Goal: Task Accomplishment & Management: Manage account settings

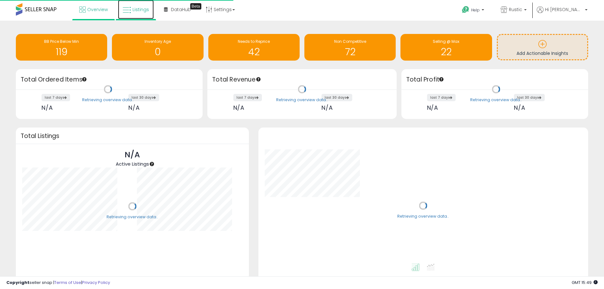
click at [144, 13] on link "Listings" at bounding box center [136, 9] width 36 height 19
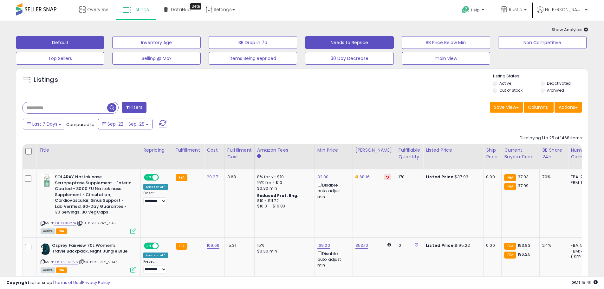
click at [312, 39] on button "Needs to Reprice" at bounding box center [349, 42] width 88 height 13
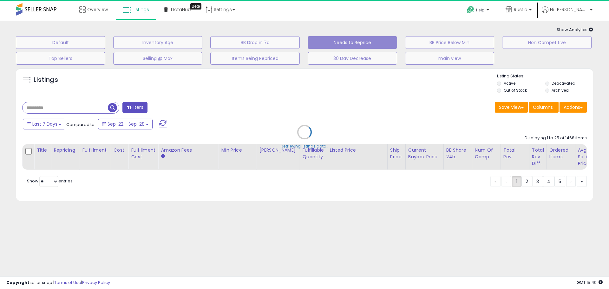
select select "**"
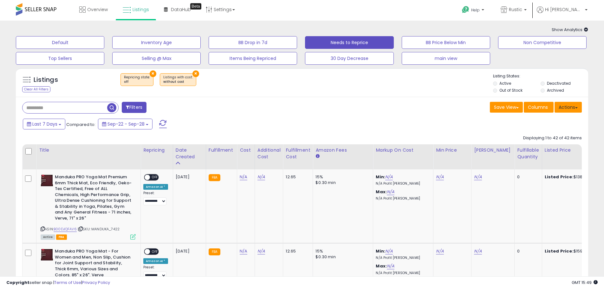
click at [561, 107] on button "Actions" at bounding box center [567, 107] width 27 height 11
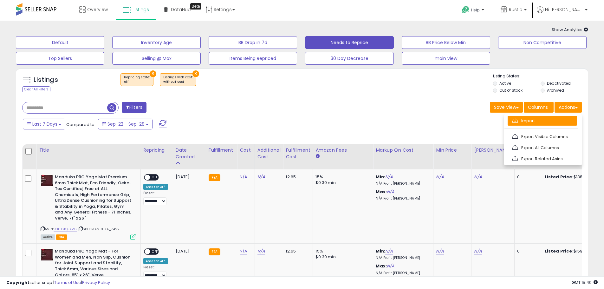
click at [517, 123] on link "Import" at bounding box center [542, 121] width 69 height 10
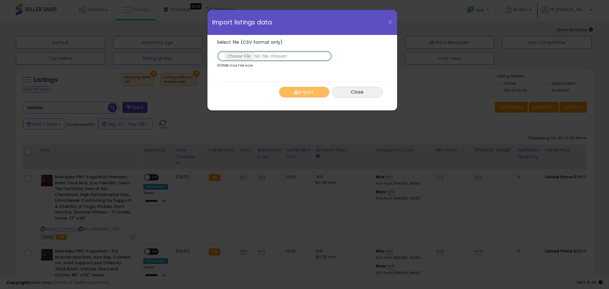
click at [241, 56] on input "Select file (CSV format only)" at bounding box center [274, 56] width 115 height 11
type input "**********"
click at [302, 93] on button "Import" at bounding box center [304, 92] width 51 height 11
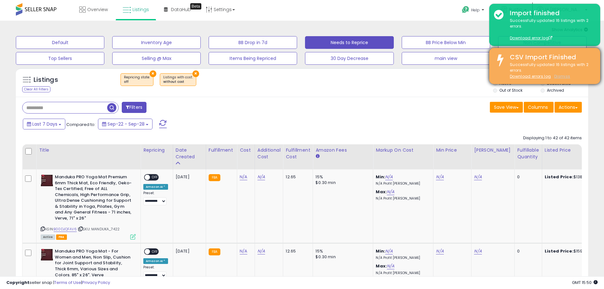
click at [562, 75] on u "Dismiss" at bounding box center [562, 76] width 16 height 5
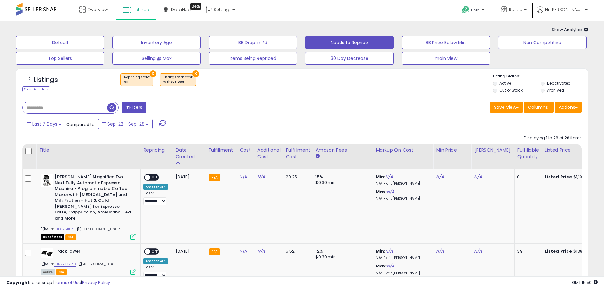
click at [192, 72] on button "×" at bounding box center [195, 73] width 7 height 7
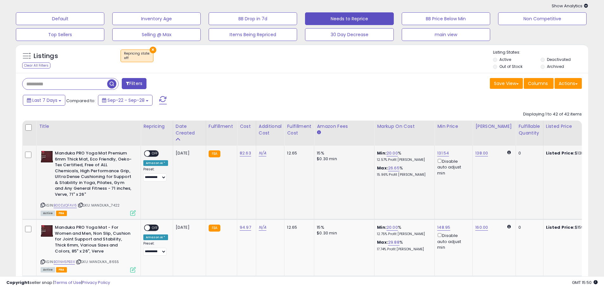
scroll to position [63, 0]
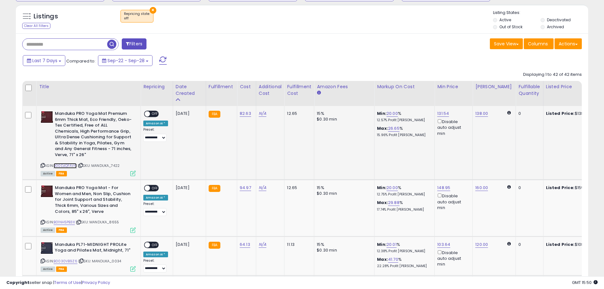
click at [67, 166] on link "B00DJQFAV6" at bounding box center [65, 165] width 23 height 5
click at [441, 113] on link "131.54" at bounding box center [443, 113] width 12 height 6
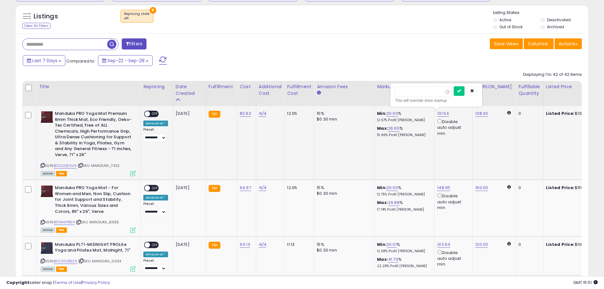
type input "***"
click button "submit" at bounding box center [459, 91] width 11 height 10
click at [148, 114] on span at bounding box center [147, 113] width 5 height 5
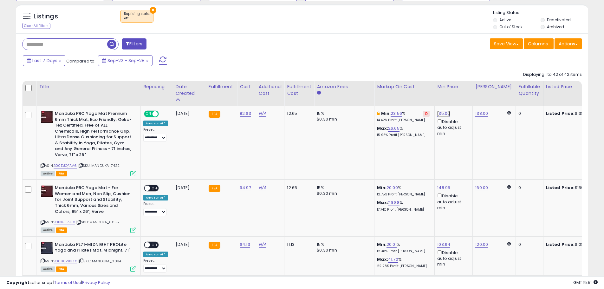
click at [439, 113] on link "135.00" at bounding box center [443, 113] width 13 height 6
type input "***"
click button "submit" at bounding box center [459, 91] width 11 height 10
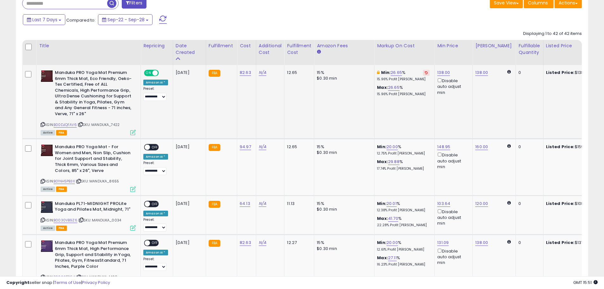
scroll to position [159, 0]
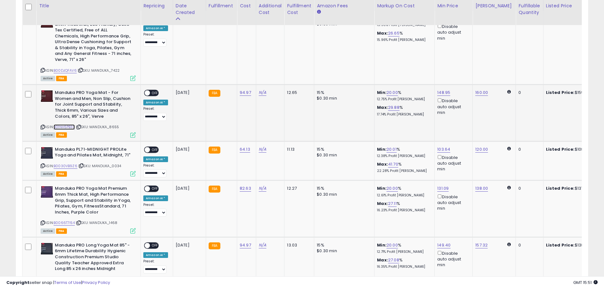
click at [68, 128] on link "B01NH5PB3X" at bounding box center [64, 126] width 21 height 5
click at [440, 93] on link "148.95" at bounding box center [443, 92] width 13 height 6
type input "***"
click button "submit" at bounding box center [459, 70] width 11 height 10
click at [483, 94] on link "160.00" at bounding box center [481, 92] width 13 height 6
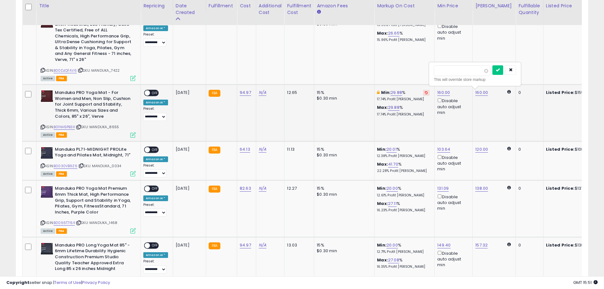
type input "***"
click button "submit" at bounding box center [497, 70] width 11 height 10
click at [146, 94] on span at bounding box center [147, 92] width 5 height 5
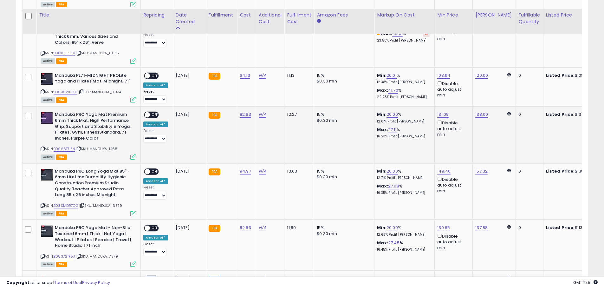
scroll to position [222, 0]
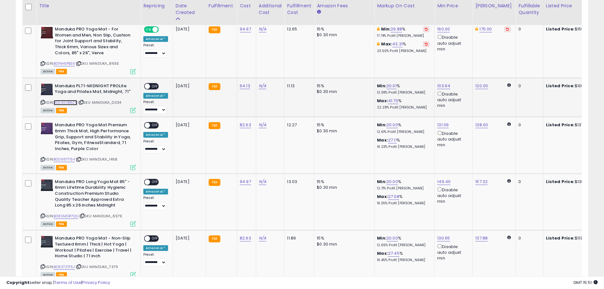
click at [60, 102] on link "B0030VB9Z6" at bounding box center [66, 102] width 24 height 5
click at [437, 86] on link "103.64" at bounding box center [443, 86] width 13 height 6
type input "***"
click button "submit" at bounding box center [459, 64] width 11 height 10
click at [147, 87] on span at bounding box center [147, 85] width 5 height 5
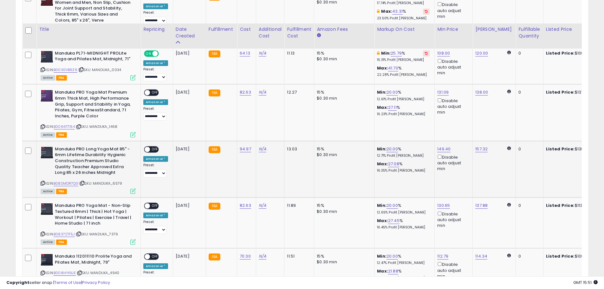
scroll to position [285, 0]
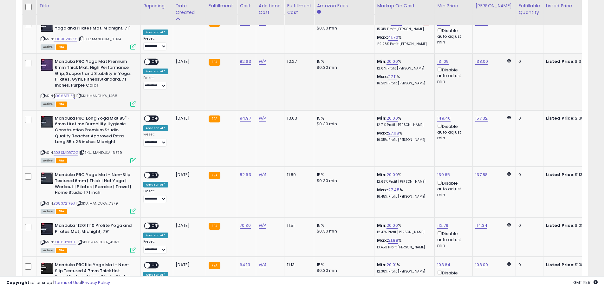
click at [67, 94] on link "B0066T7I54" at bounding box center [64, 95] width 21 height 5
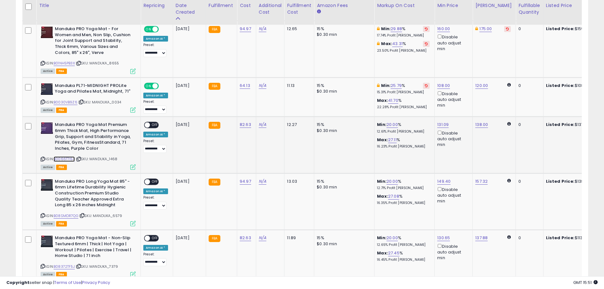
scroll to position [222, 0]
click at [440, 125] on link "131.09" at bounding box center [442, 125] width 11 height 6
type input "***"
click button "submit" at bounding box center [459, 103] width 11 height 10
click at [148, 124] on span at bounding box center [147, 125] width 5 height 5
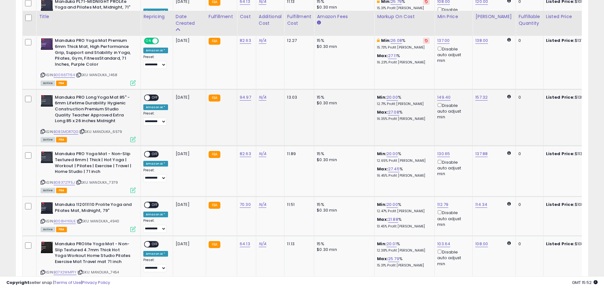
scroll to position [317, 0]
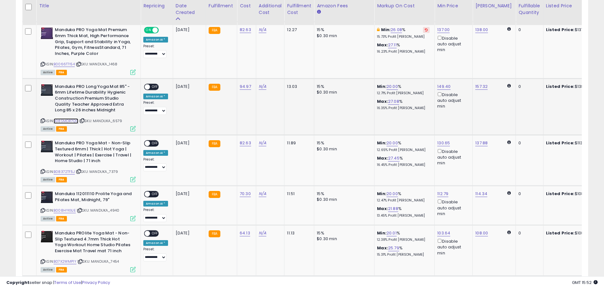
click at [70, 120] on link "B08SMDR7QG" at bounding box center [66, 120] width 25 height 5
click at [147, 85] on span at bounding box center [147, 86] width 5 height 5
click at [149, 86] on span at bounding box center [147, 86] width 5 height 5
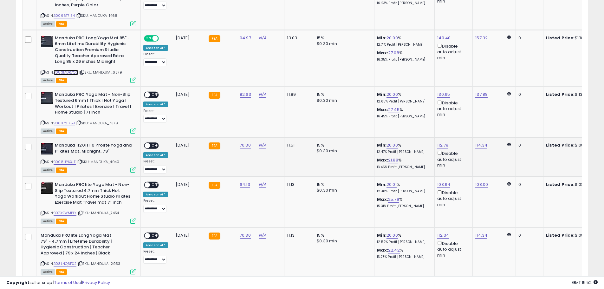
scroll to position [412, 0]
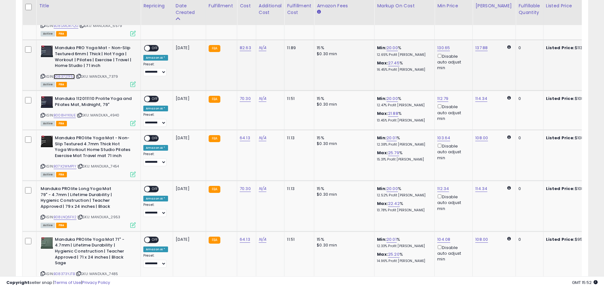
click at [64, 75] on link "B08372TF5J" at bounding box center [64, 76] width 21 height 5
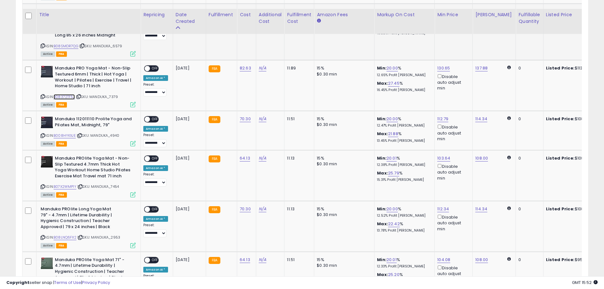
scroll to position [380, 0]
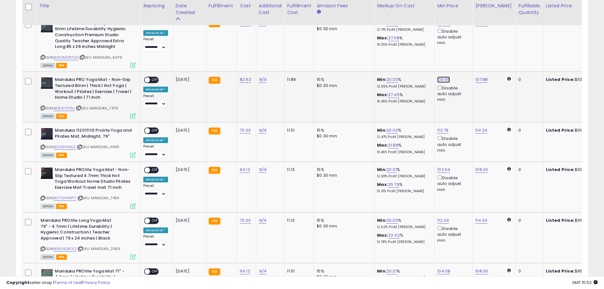
click at [439, 80] on link "130.65" at bounding box center [443, 79] width 13 height 6
type input "***"
click button "submit" at bounding box center [459, 57] width 11 height 10
click at [146, 80] on span at bounding box center [147, 79] width 5 height 5
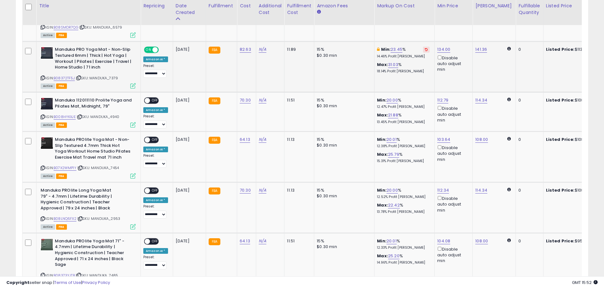
scroll to position [444, 0]
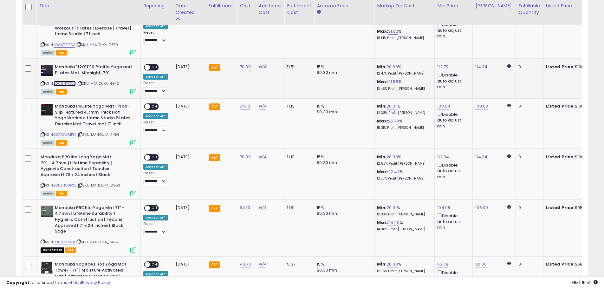
click at [63, 83] on link "B008HYKXJE" at bounding box center [65, 83] width 22 height 5
click at [149, 66] on span at bounding box center [147, 67] width 5 height 5
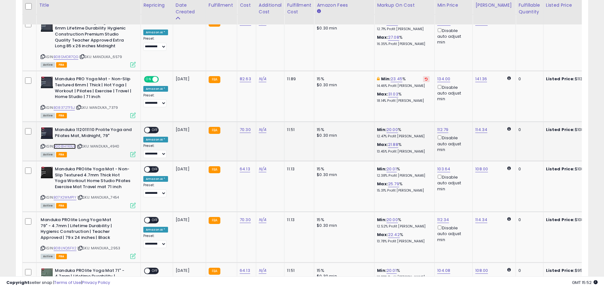
scroll to position [380, 0]
click at [149, 131] on span at bounding box center [147, 130] width 5 height 5
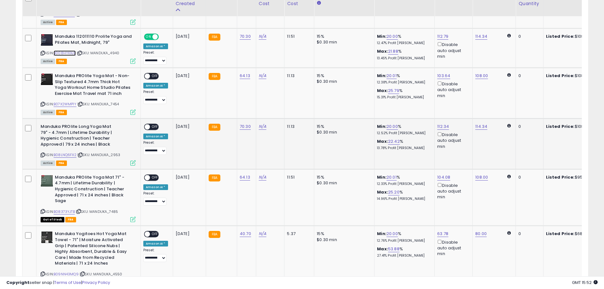
scroll to position [476, 0]
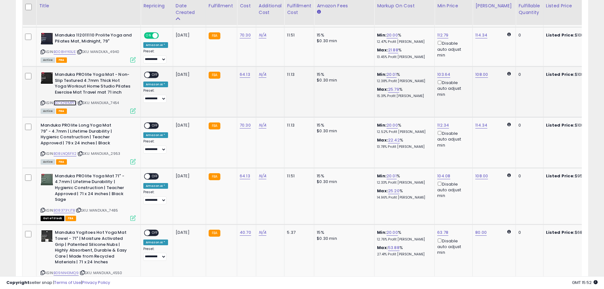
click at [66, 102] on link "B07X2WMP1Y" at bounding box center [65, 102] width 23 height 5
click at [438, 73] on link "103.64" at bounding box center [443, 74] width 13 height 6
type input "***"
click button "submit" at bounding box center [459, 52] width 11 height 10
click at [475, 75] on link "108.00" at bounding box center [481, 74] width 13 height 6
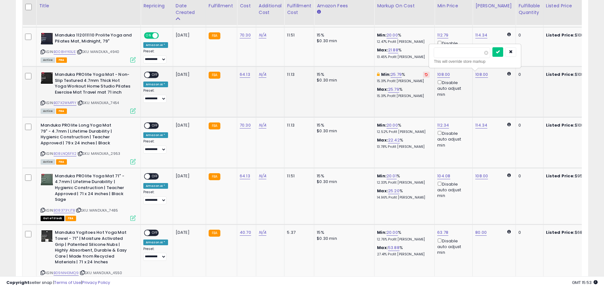
type input "***"
click button "submit" at bounding box center [497, 52] width 11 height 10
click at [146, 75] on span at bounding box center [147, 74] width 5 height 5
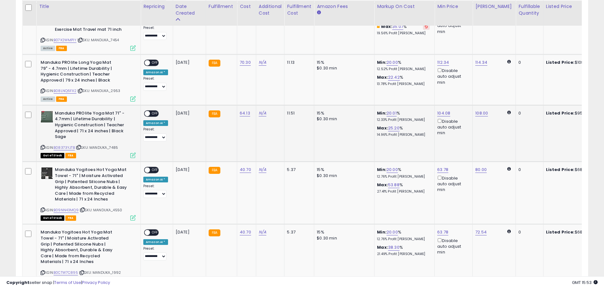
scroll to position [539, 0]
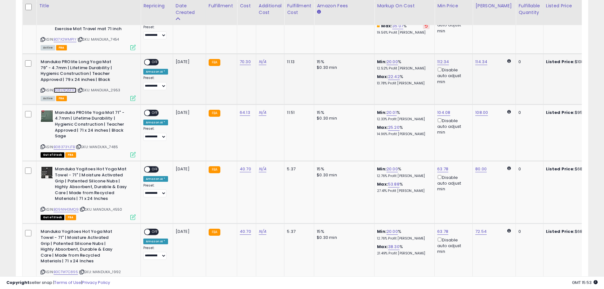
click at [67, 88] on link "B08LNQ6FX2" at bounding box center [65, 89] width 23 height 5
click at [149, 62] on span at bounding box center [147, 62] width 5 height 5
click at [67, 148] on link "B08373YJTB" at bounding box center [64, 146] width 21 height 5
click at [149, 113] on span at bounding box center [147, 112] width 5 height 5
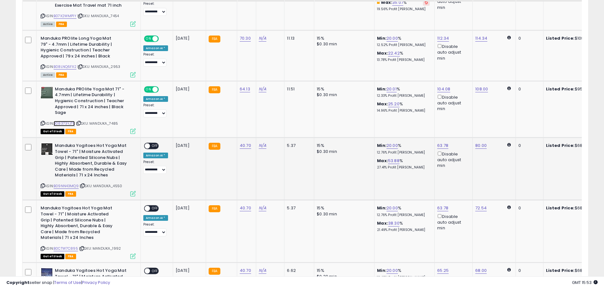
scroll to position [602, 0]
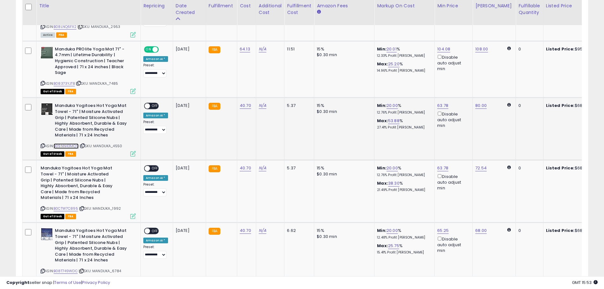
click at [68, 145] on link "B09NN43MQ9" at bounding box center [66, 145] width 25 height 5
click at [445, 105] on link "63.78" at bounding box center [442, 105] width 11 height 6
type input "**"
click button "submit" at bounding box center [458, 83] width 11 height 10
click at [146, 106] on span at bounding box center [147, 105] width 5 height 5
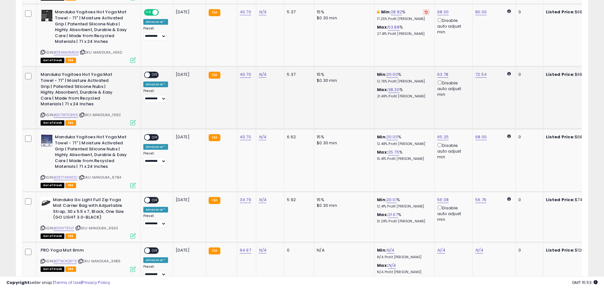
scroll to position [697, 0]
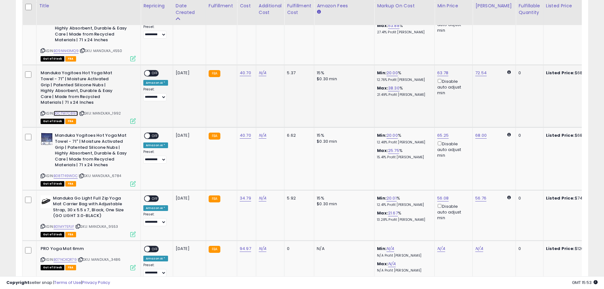
click at [69, 113] on link "B0CTW7C895" at bounding box center [66, 113] width 24 height 5
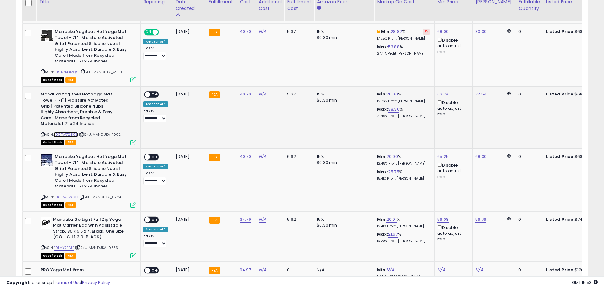
scroll to position [666, 0]
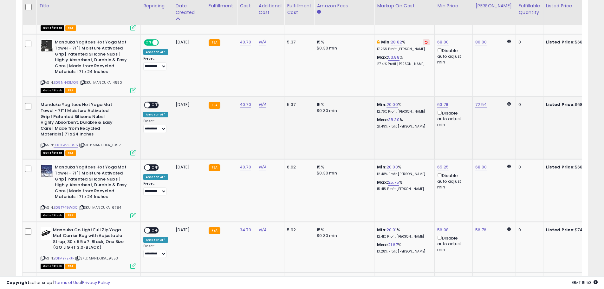
click at [448, 103] on div "63.78 Disable auto adjust min" at bounding box center [452, 115] width 30 height 26
click at [444, 103] on link "63.78" at bounding box center [442, 104] width 11 height 6
type input "**"
click button "submit" at bounding box center [458, 82] width 11 height 10
click at [146, 103] on span at bounding box center [147, 104] width 5 height 5
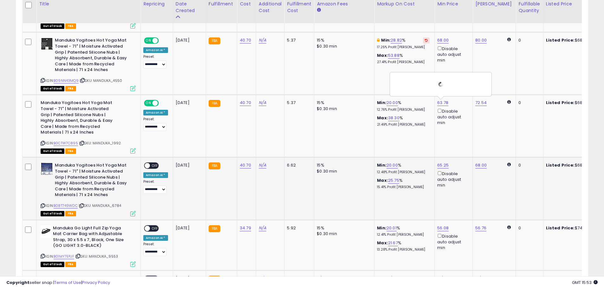
scroll to position [729, 0]
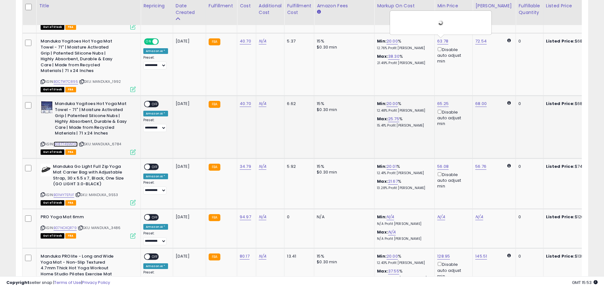
click at [70, 145] on link "B08T749WDC" at bounding box center [66, 143] width 24 height 5
click at [441, 103] on link "65.25" at bounding box center [442, 103] width 11 height 6
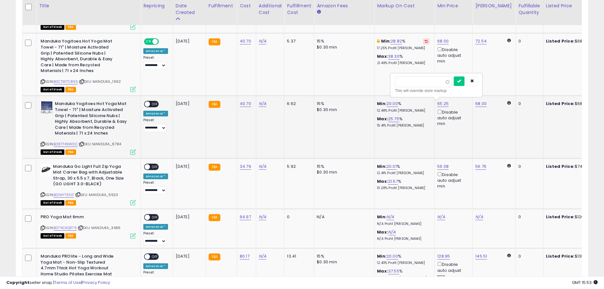
type input "**"
click button "submit" at bounding box center [459, 81] width 11 height 10
click at [479, 106] on link "68.00" at bounding box center [480, 103] width 11 height 6
type input "**"
click button "submit" at bounding box center [497, 81] width 11 height 10
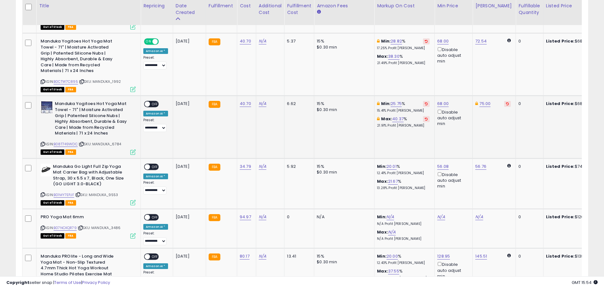
click at [147, 102] on span at bounding box center [147, 103] width 5 height 5
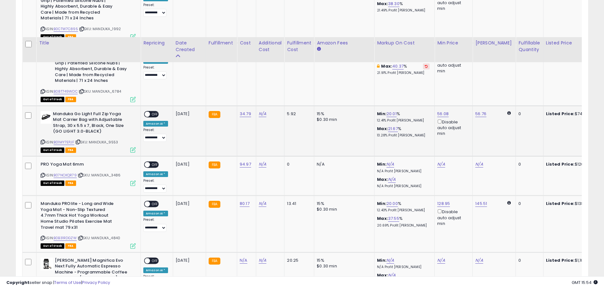
scroll to position [824, 0]
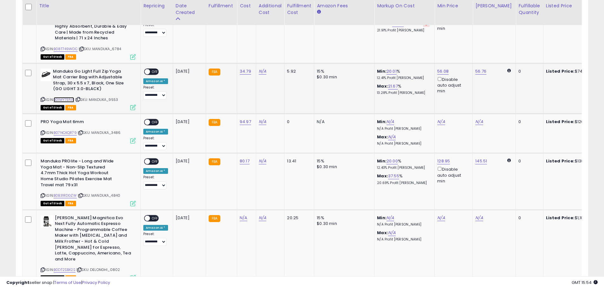
click at [61, 98] on link "B01MY7EPJF" at bounding box center [64, 99] width 21 height 5
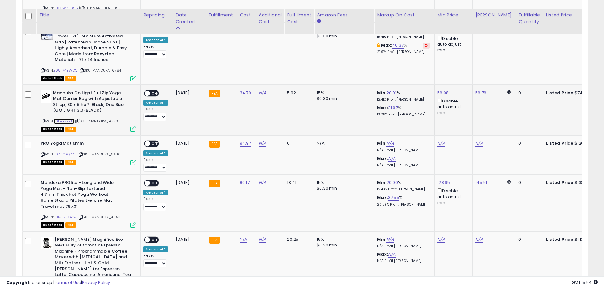
scroll to position [793, 0]
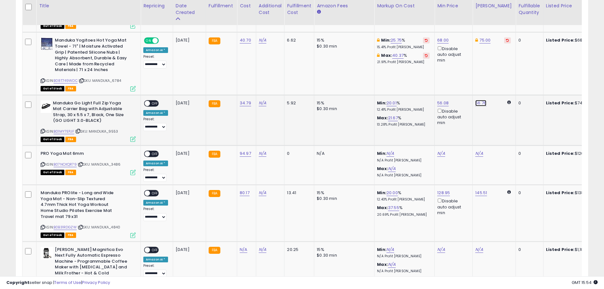
click at [482, 105] on link "56.76" at bounding box center [480, 103] width 11 height 6
type input "**"
click button "submit" at bounding box center [497, 81] width 11 height 10
click at [441, 101] on link "56.08" at bounding box center [442, 103] width 11 height 6
type input "**"
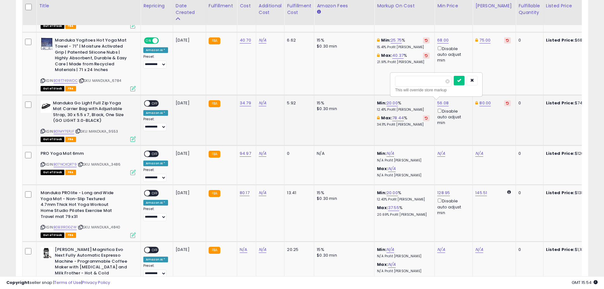
click button "submit" at bounding box center [459, 81] width 11 height 10
click at [147, 103] on span at bounding box center [147, 102] width 5 height 5
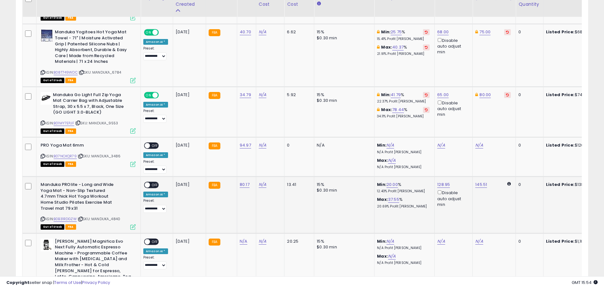
scroll to position [824, 0]
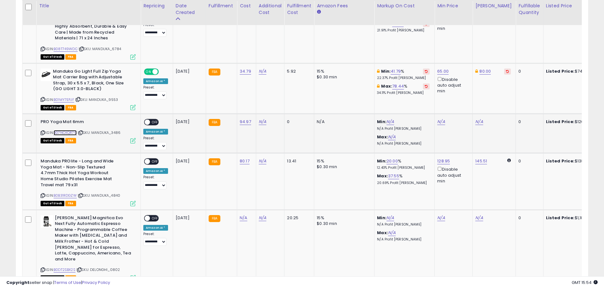
click at [67, 133] on link "B07NCKQR79" at bounding box center [65, 132] width 23 height 5
click at [437, 122] on link "N/A" at bounding box center [441, 122] width 8 height 6
type input "***"
click button "submit" at bounding box center [457, 99] width 11 height 10
click at [480, 123] on link "119.54" at bounding box center [481, 122] width 12 height 6
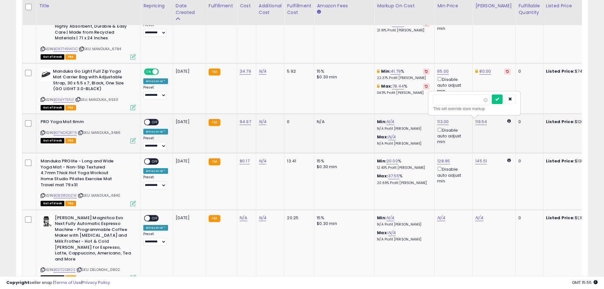
type input "***"
click button "submit" at bounding box center [497, 99] width 11 height 10
click at [149, 121] on span at bounding box center [147, 122] width 5 height 5
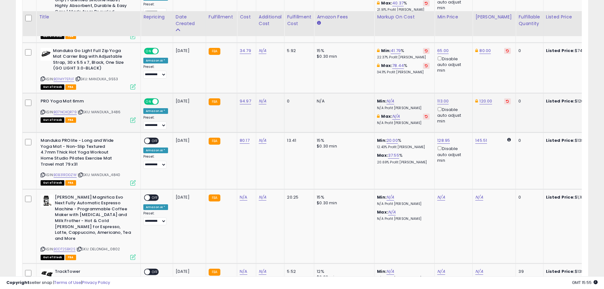
scroll to position [856, 0]
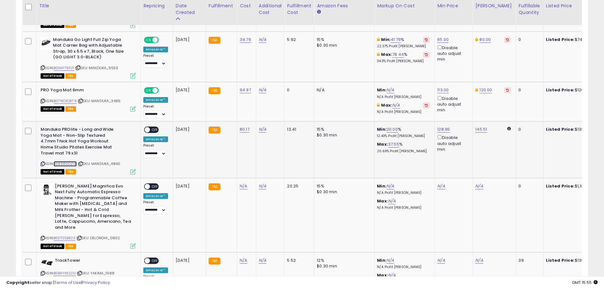
click at [70, 162] on link "B0B31RDGZW" at bounding box center [65, 163] width 23 height 5
click at [440, 130] on link "128.95" at bounding box center [443, 129] width 13 height 6
type input "******"
click button "submit" at bounding box center [459, 107] width 11 height 10
click at [148, 132] on span at bounding box center [147, 129] width 5 height 5
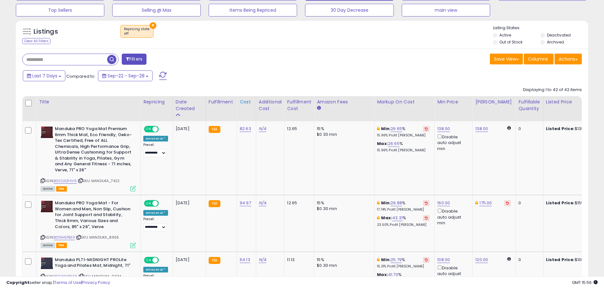
scroll to position [0, 0]
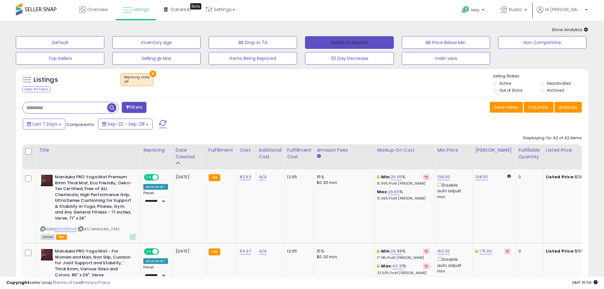
click at [340, 47] on button "Needs to Reprice" at bounding box center [349, 42] width 88 height 13
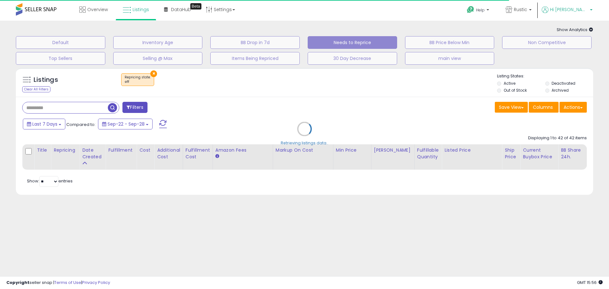
click at [574, 10] on span "Hi [PERSON_NAME]" at bounding box center [569, 9] width 38 height 6
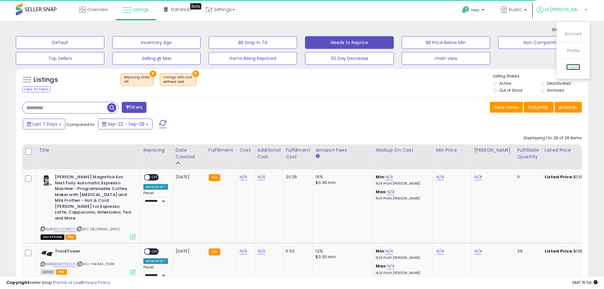
click at [576, 69] on link "Logout" at bounding box center [573, 67] width 14 height 6
